Goal: Task Accomplishment & Management: Manage account settings

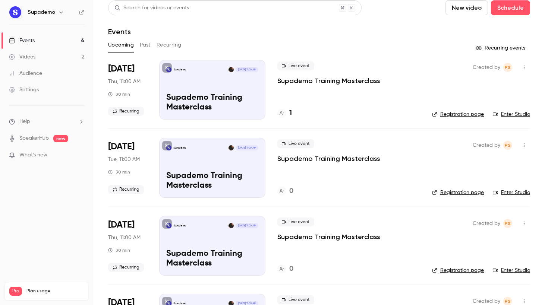
scroll to position [3, 0]
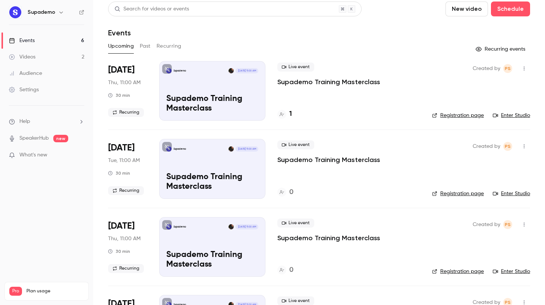
click at [265, 1] on div "Search for videos or events" at bounding box center [235, 8] width 254 height 15
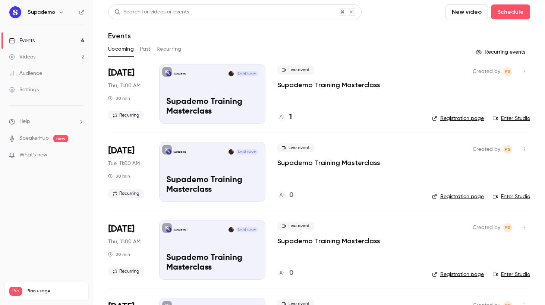
click at [525, 70] on icon "button" at bounding box center [524, 71] width 6 height 5
click at [480, 148] on div "Delete" at bounding box center [495, 148] width 57 height 7
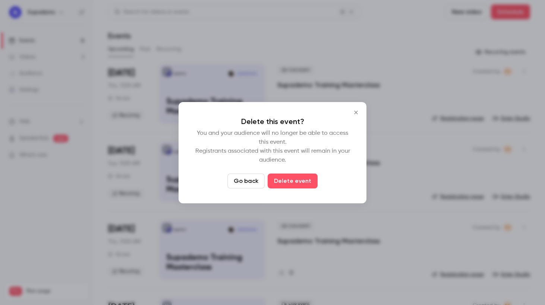
drag, startPoint x: 300, startPoint y: 182, endPoint x: 322, endPoint y: 158, distance: 32.2
click at [300, 182] on button "Delete event" at bounding box center [293, 181] width 50 height 15
